Goal: Navigation & Orientation: Understand site structure

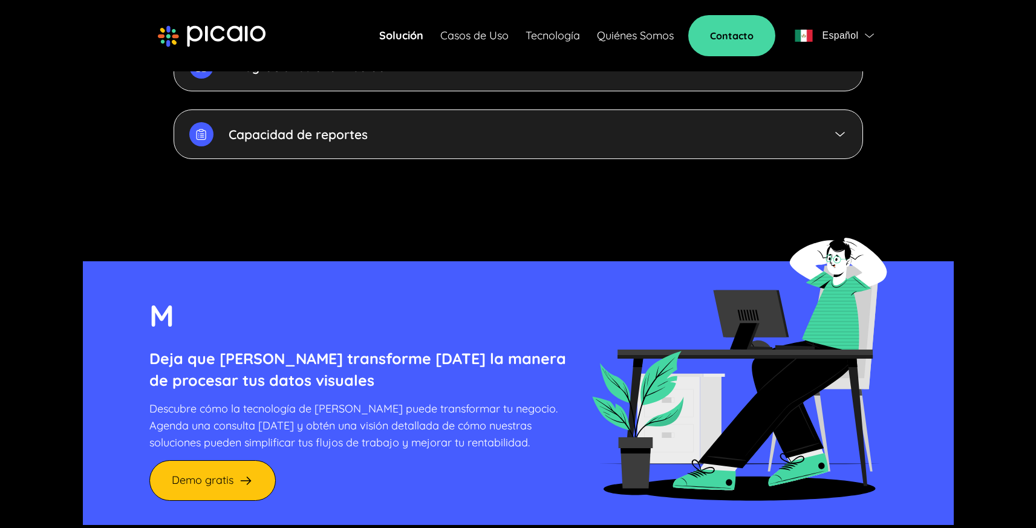
scroll to position [3313, 0]
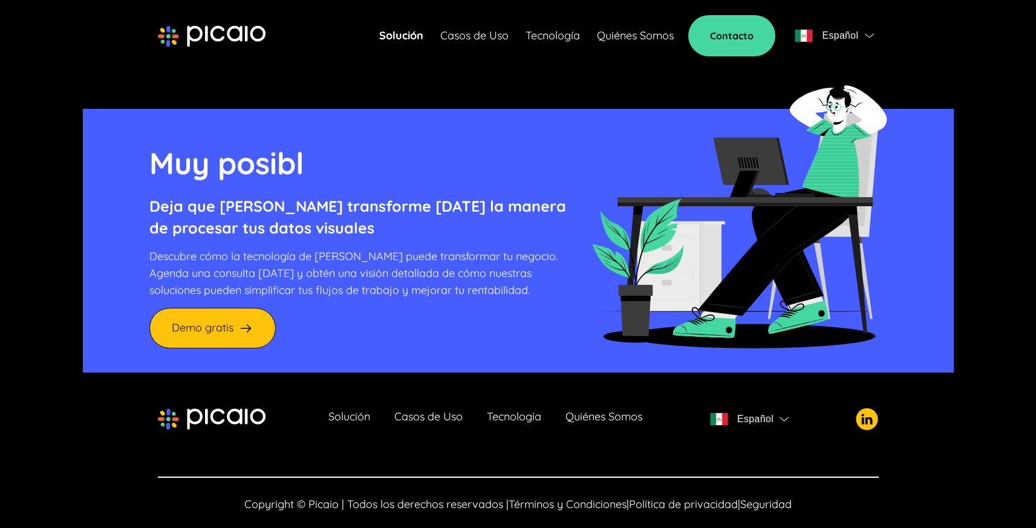
click at [614, 411] on link "Quiénes Somos" at bounding box center [604, 419] width 77 height 17
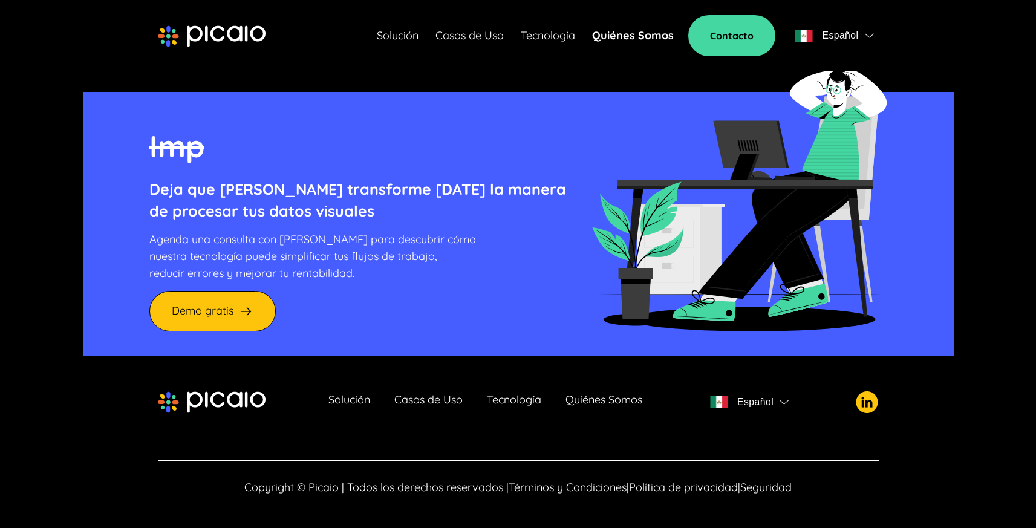
scroll to position [2858, 0]
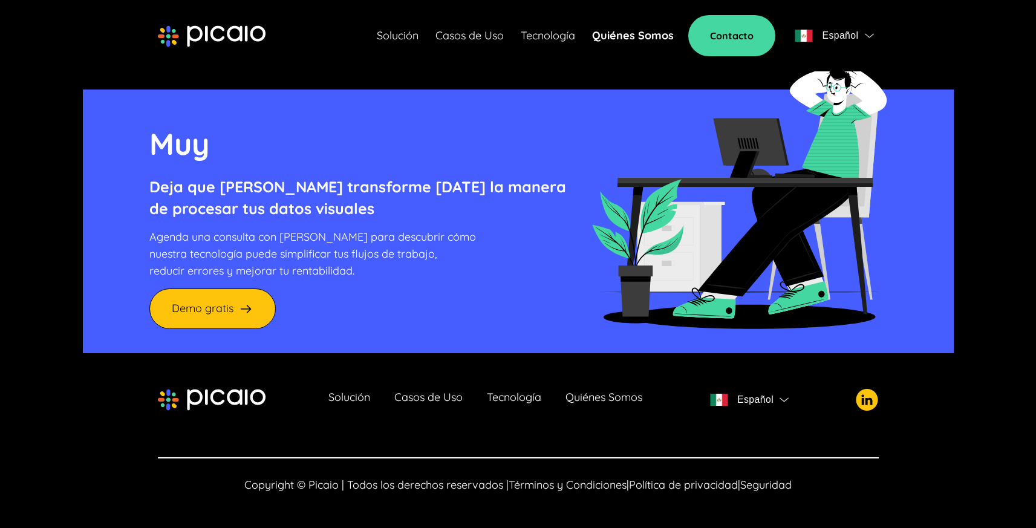
click at [863, 405] on img at bounding box center [867, 400] width 22 height 22
drag, startPoint x: 266, startPoint y: 396, endPoint x: 152, endPoint y: 390, distance: 114.4
click at [152, 390] on footer "Solución Casos de Uso Tecnología Quiénes Somos Español Copyright © Picaio | Tod…" at bounding box center [518, 440] width 871 height 175
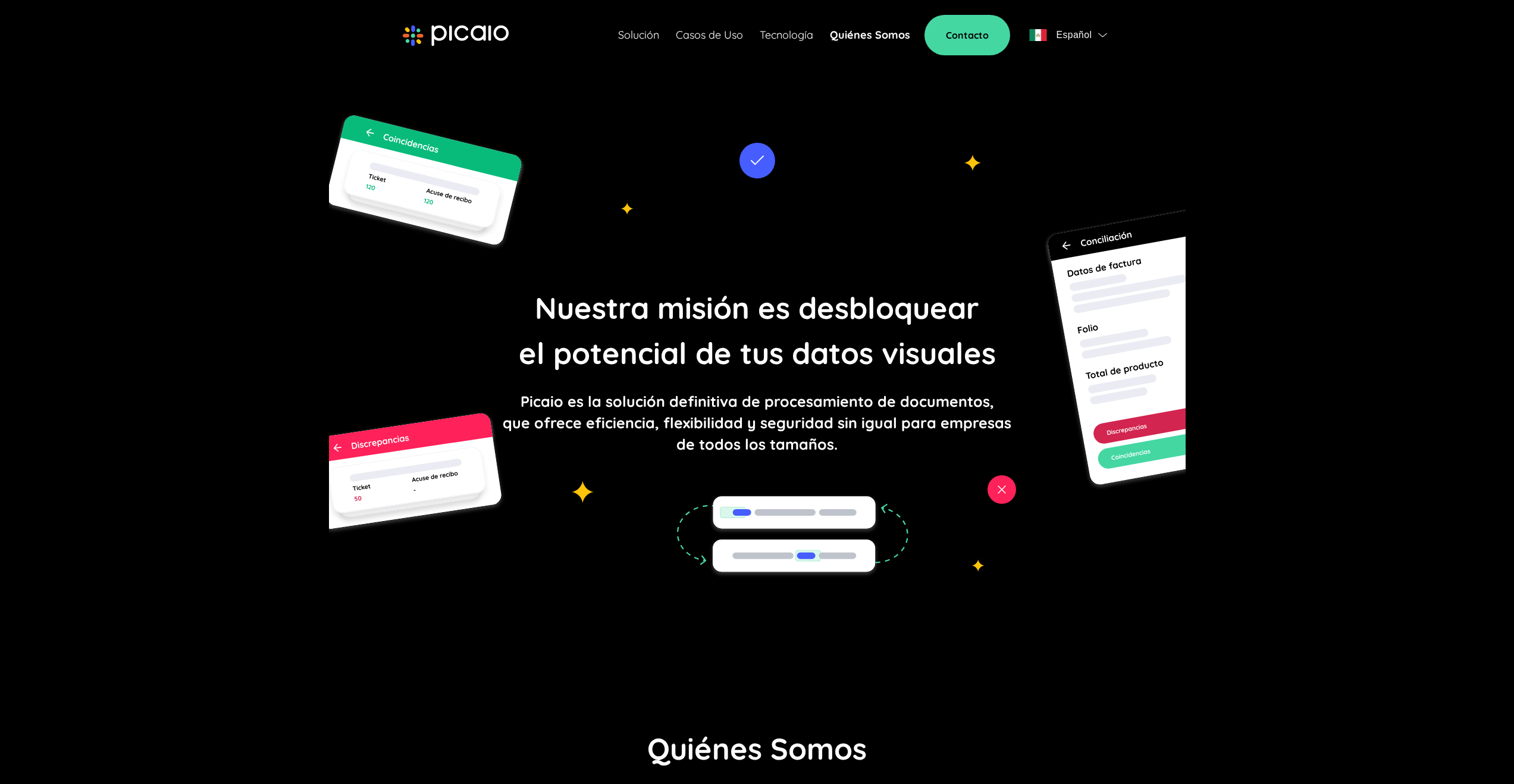
scroll to position [0, 0]
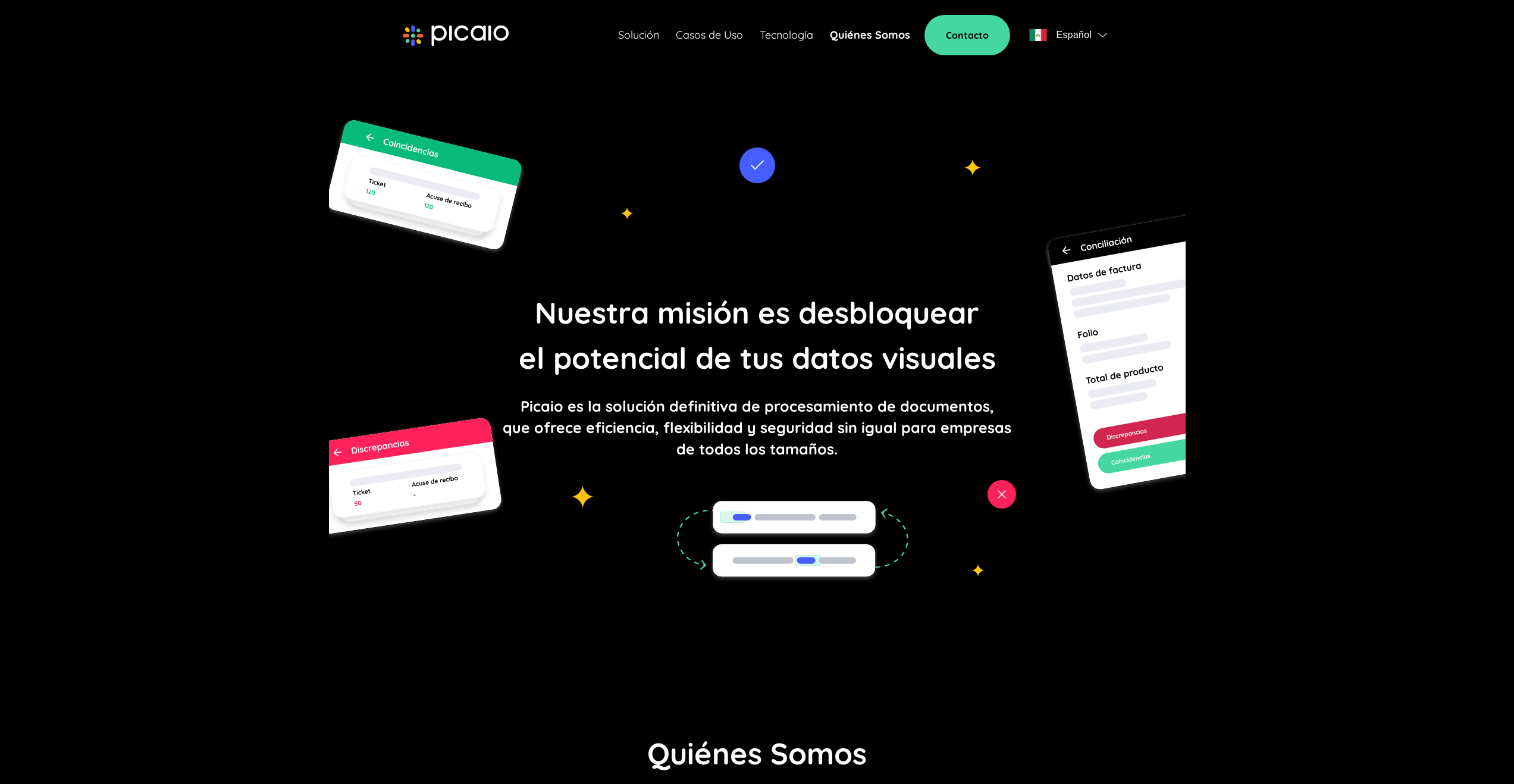
click at [692, 38] on link "Casos de Uso" at bounding box center [709, 34] width 67 height 17
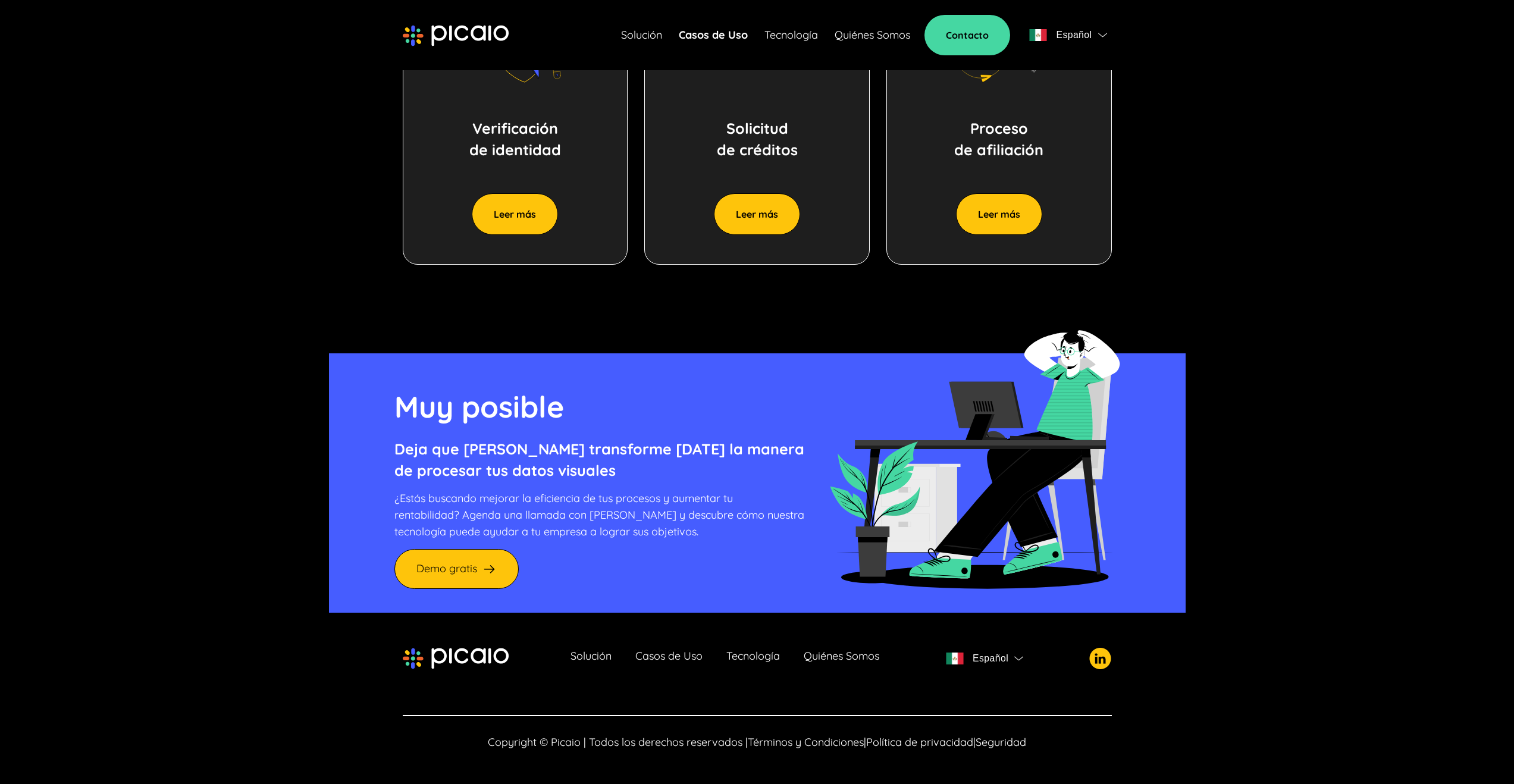
scroll to position [1093, 0]
click at [742, 518] on link "Tecnología" at bounding box center [753, 658] width 53 height 17
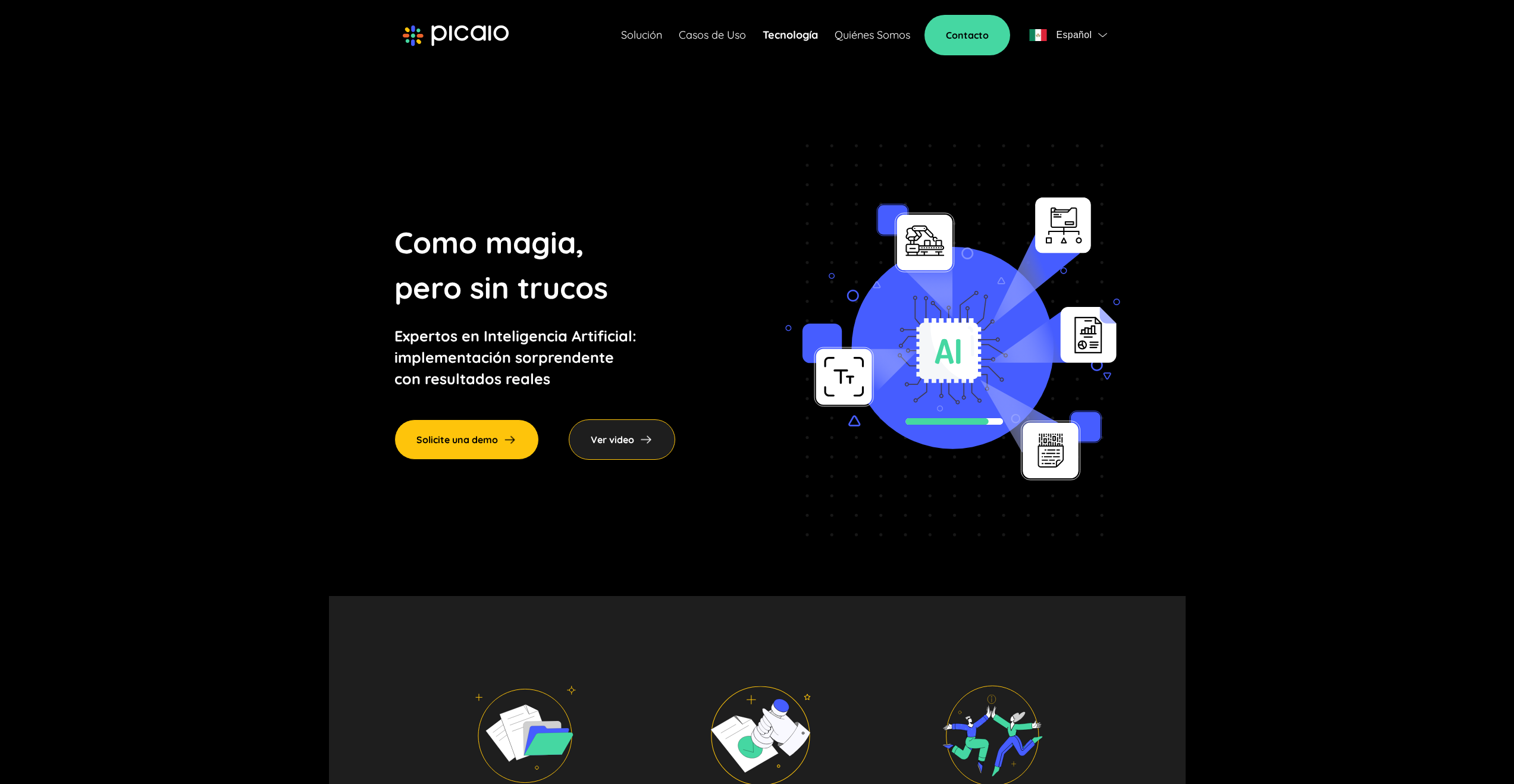
scroll to position [2, 0]
click at [652, 436] on img at bounding box center [646, 439] width 15 height 15
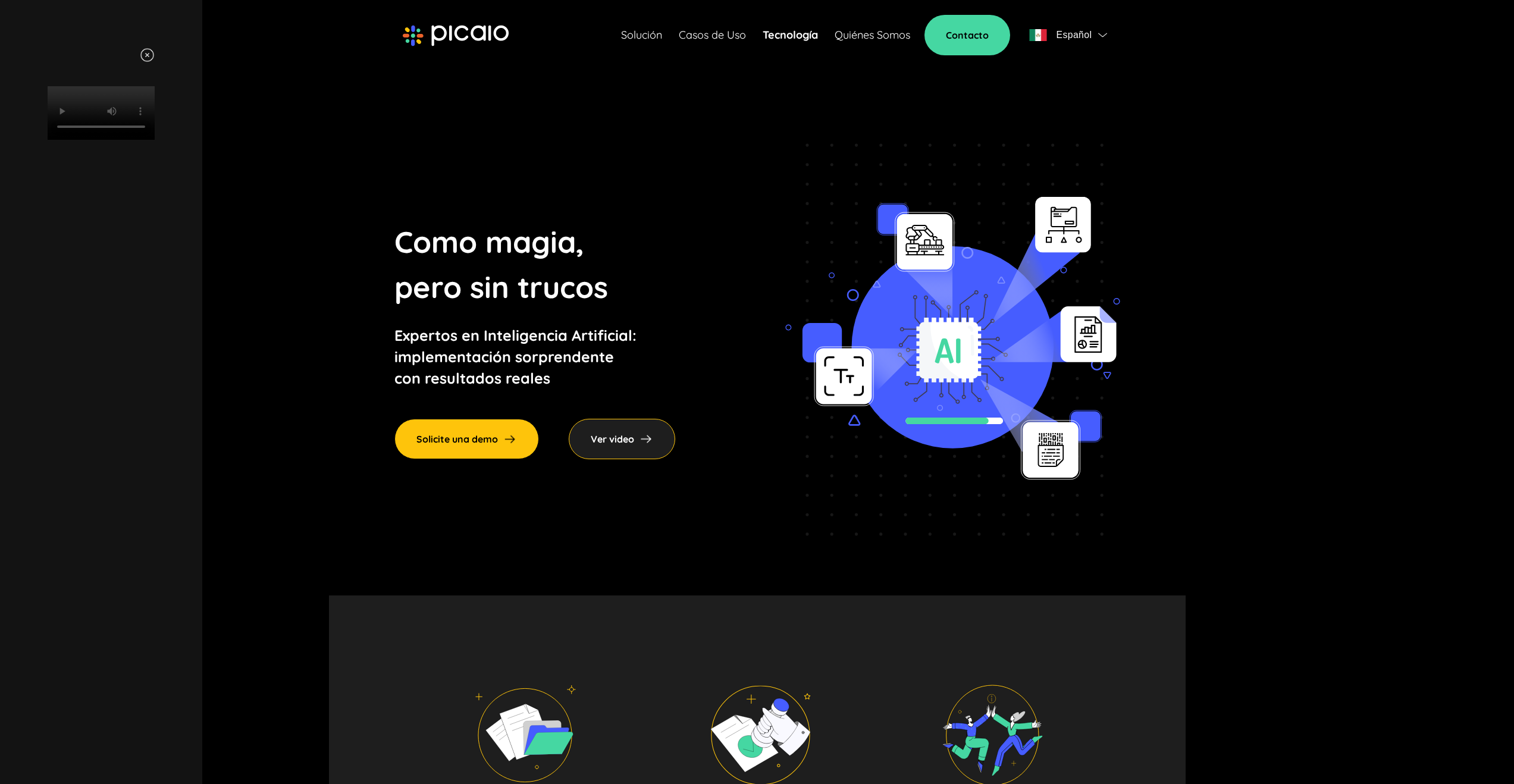
click at [154, 140] on video "Your browser does not support HTML video." at bounding box center [100, 113] width 107 height 53
drag, startPoint x: 347, startPoint y: 151, endPoint x: 342, endPoint y: 157, distance: 7.8
click at [154, 140] on video "Your browser does not support HTML video." at bounding box center [100, 113] width 107 height 53
click at [203, 518] on div "Your browser does not support HTML video." at bounding box center [101, 392] width 203 height 784
click at [203, 513] on div "Your browser does not support HTML video." at bounding box center [101, 392] width 203 height 784
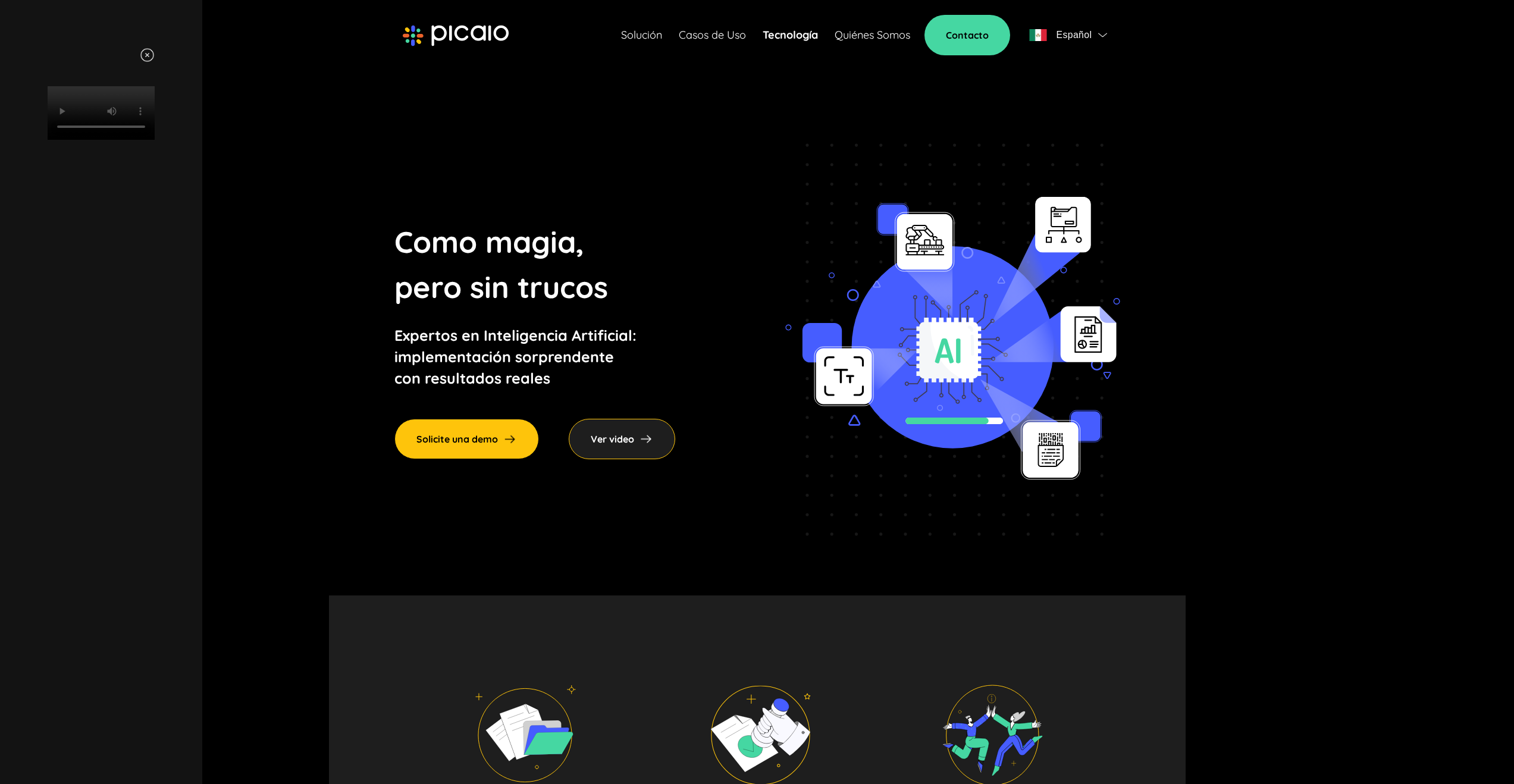
click at [191, 140] on div "Your browser does not support HTML video." at bounding box center [100, 93] width 178 height 92
click at [203, 518] on div "Your browser does not support HTML video." at bounding box center [101, 392] width 203 height 784
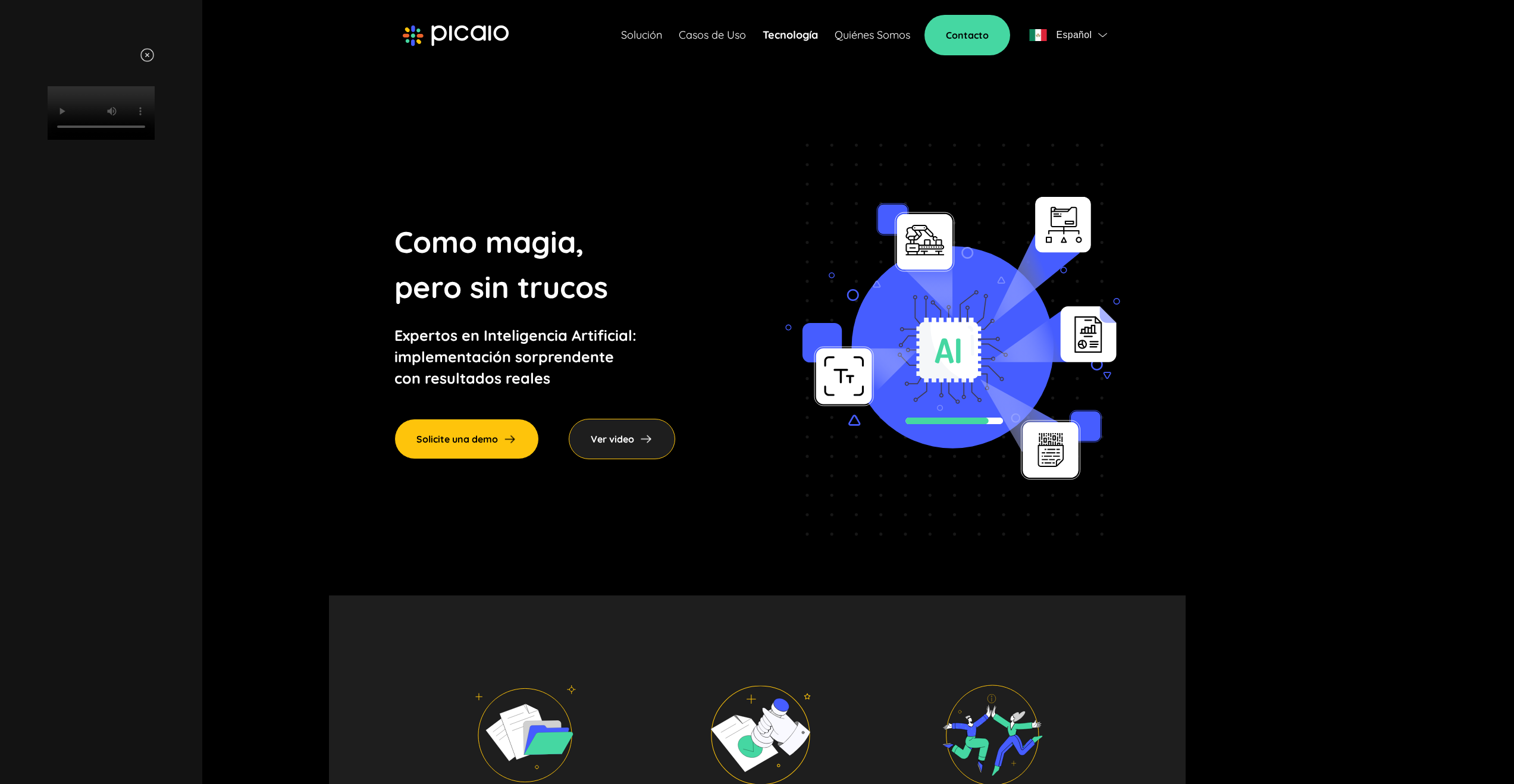
click at [203, 518] on div "Your browser does not support HTML video." at bounding box center [101, 392] width 203 height 784
click at [191, 50] on div "Your browser does not support HTML video." at bounding box center [100, 93] width 178 height 92
